Goal: Find specific page/section: Find specific page/section

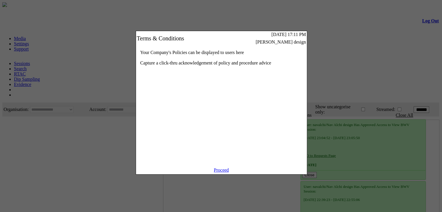
click at [219, 172] on link "Proceed" at bounding box center [221, 169] width 15 height 5
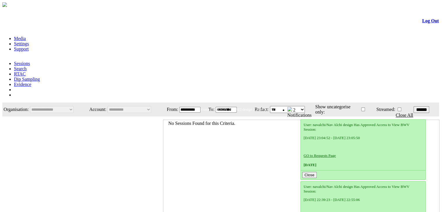
click at [27, 66] on link "Search" at bounding box center [20, 68] width 13 height 5
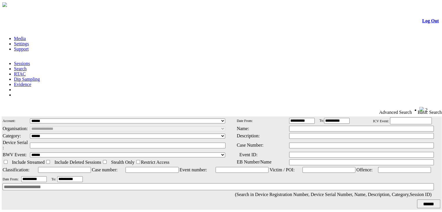
click at [422, 23] on link "Log Out" at bounding box center [430, 20] width 17 height 5
